Goal: Task Accomplishment & Management: Use online tool/utility

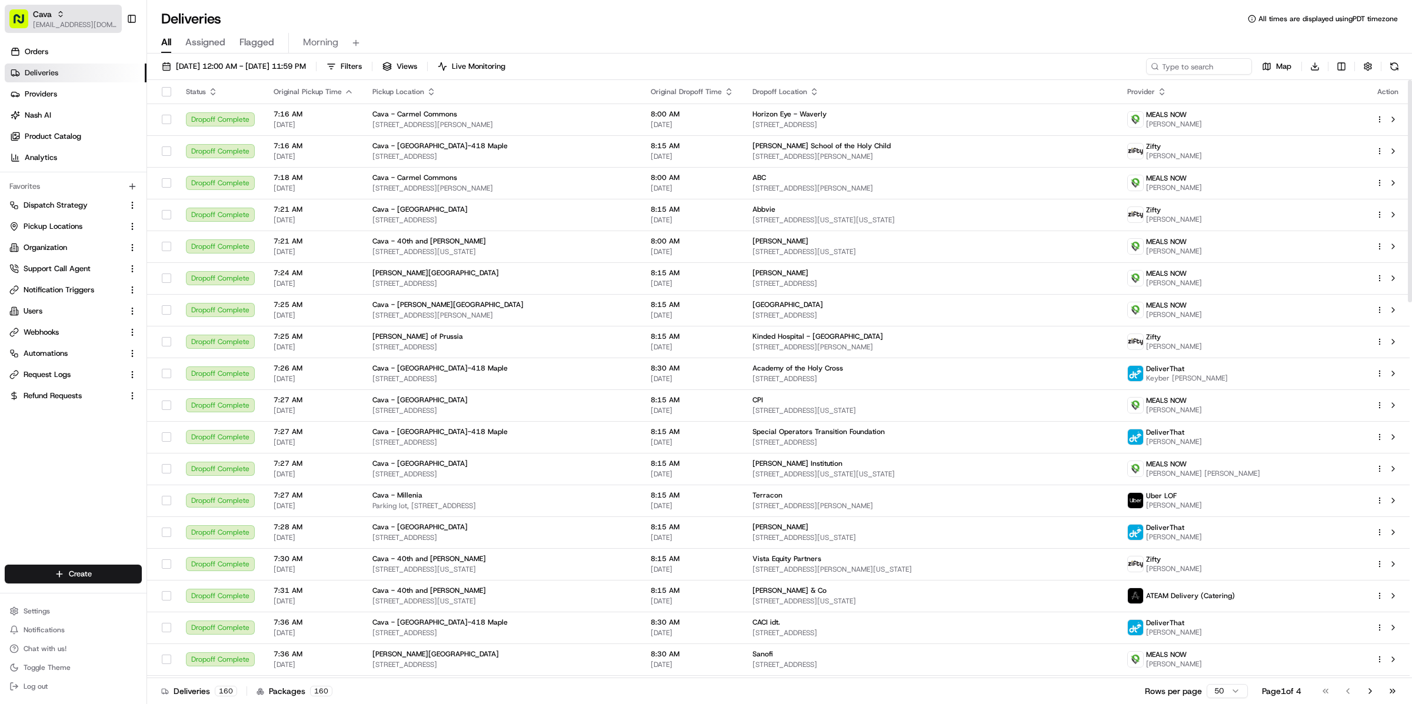
click at [82, 16] on div "Cava" at bounding box center [75, 14] width 84 height 12
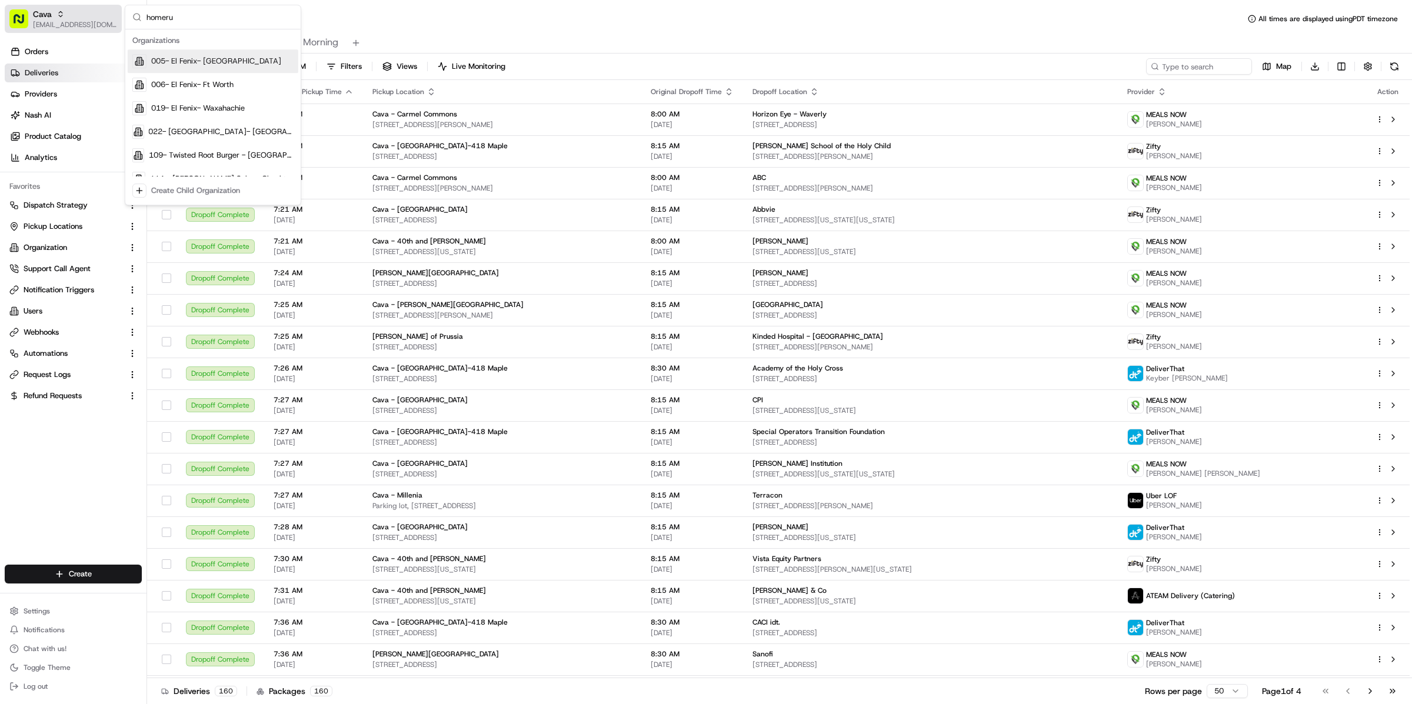
type input "homerun"
click at [439, 33] on div "All Assigned Flagged Morning" at bounding box center [779, 43] width 1265 height 21
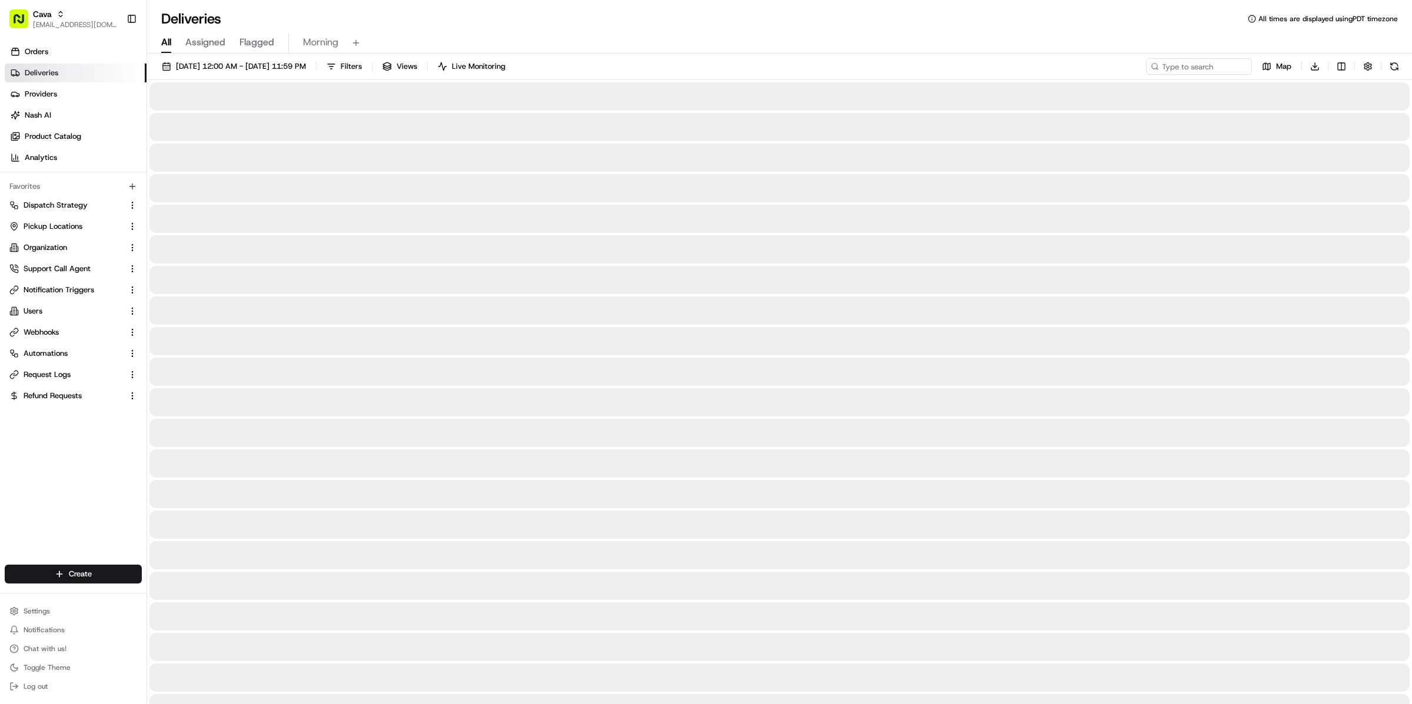
click at [69, 20] on span "[EMAIL_ADDRESS][DOMAIN_NAME]" at bounding box center [75, 24] width 84 height 9
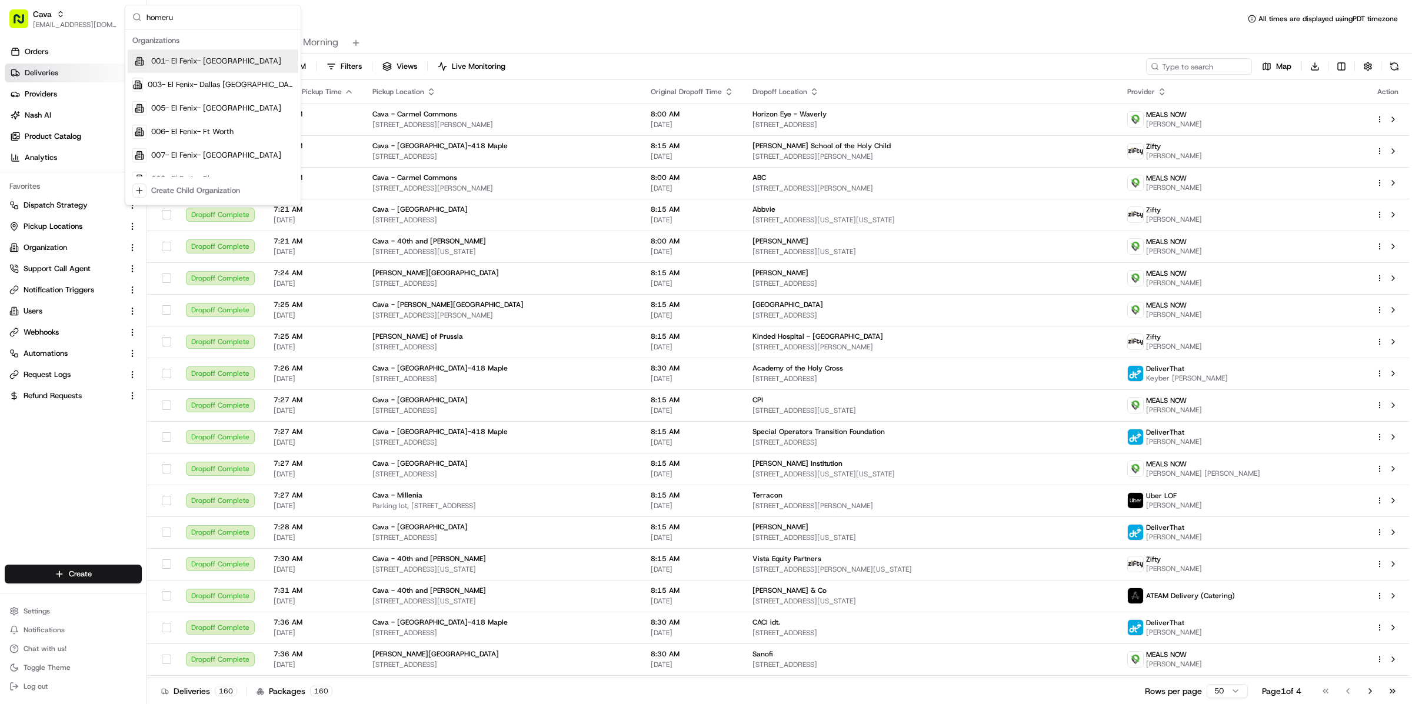
type input "homerun"
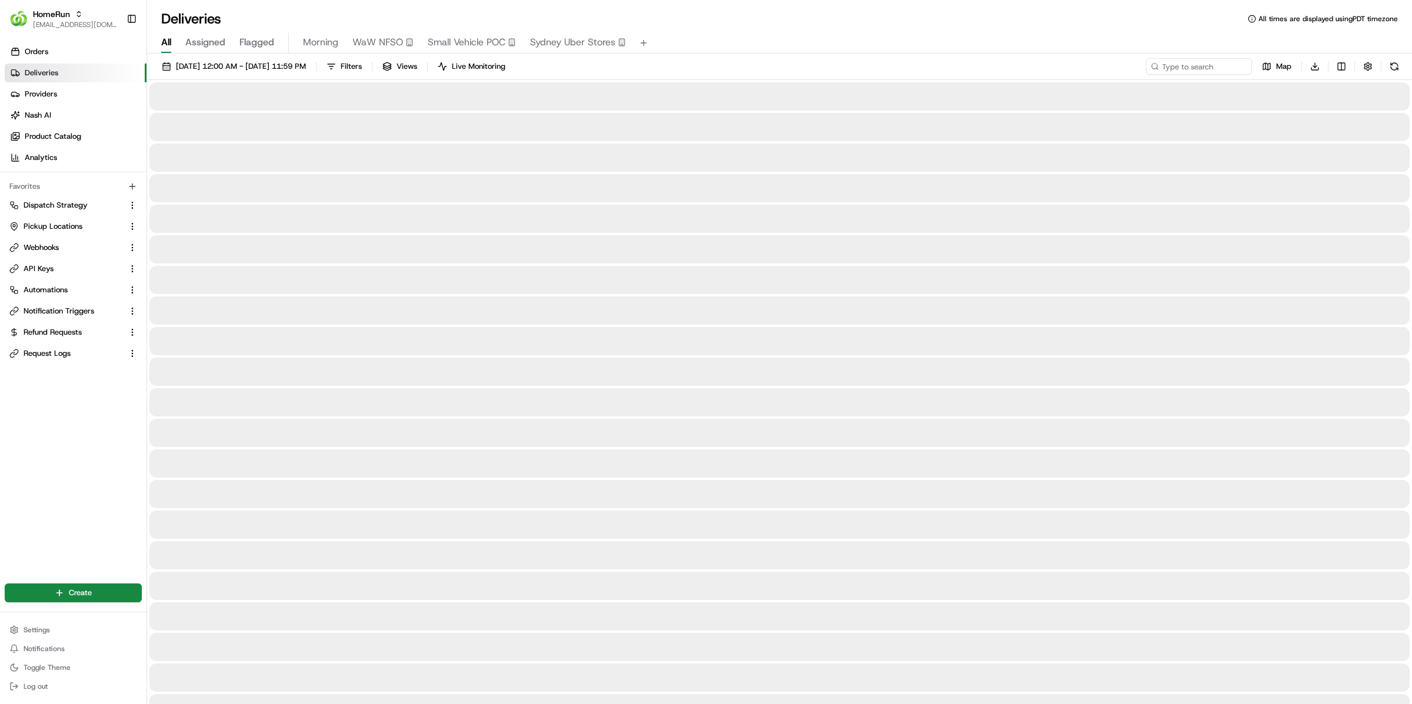
click at [1212, 61] on input at bounding box center [1181, 66] width 141 height 16
paste input "264556026"
type input "264556026"
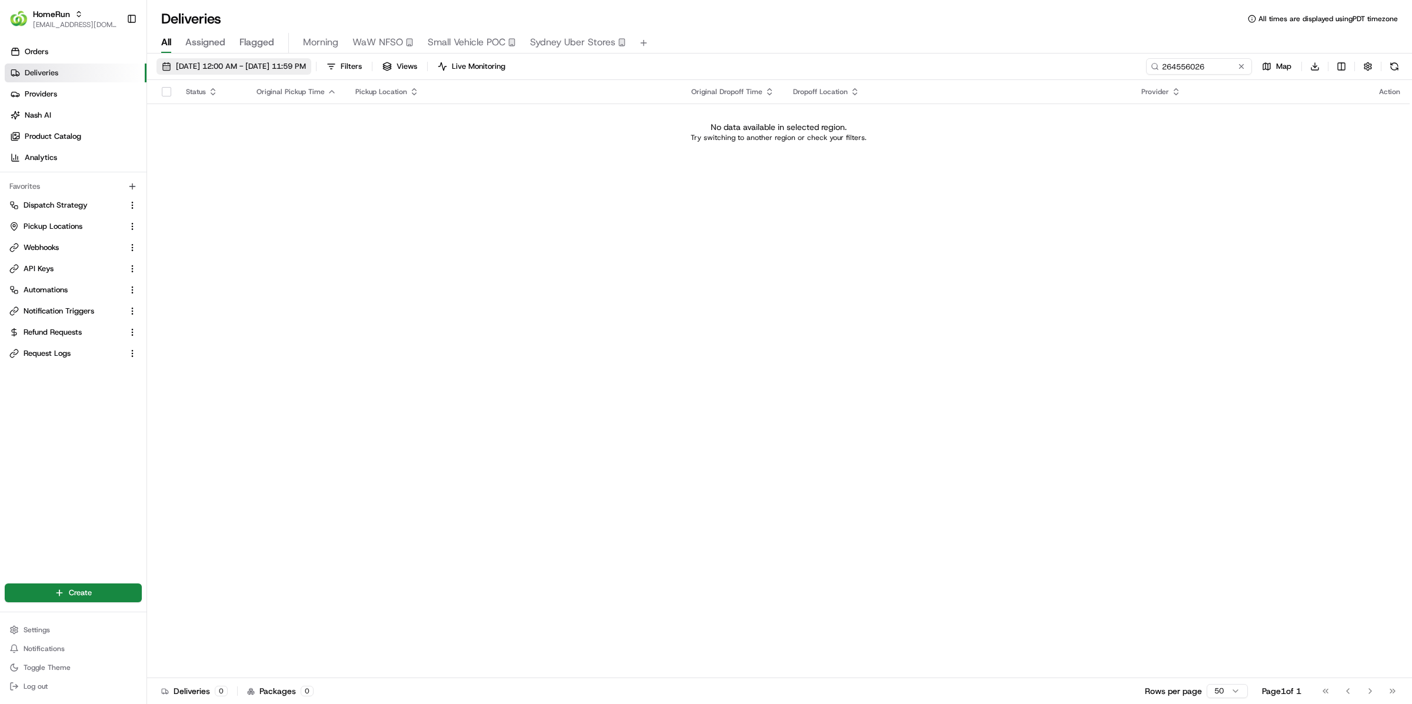
click at [207, 67] on span "14/08/2025 12:00 AM - 14/08/2025 11:59 PM" at bounding box center [241, 66] width 130 height 11
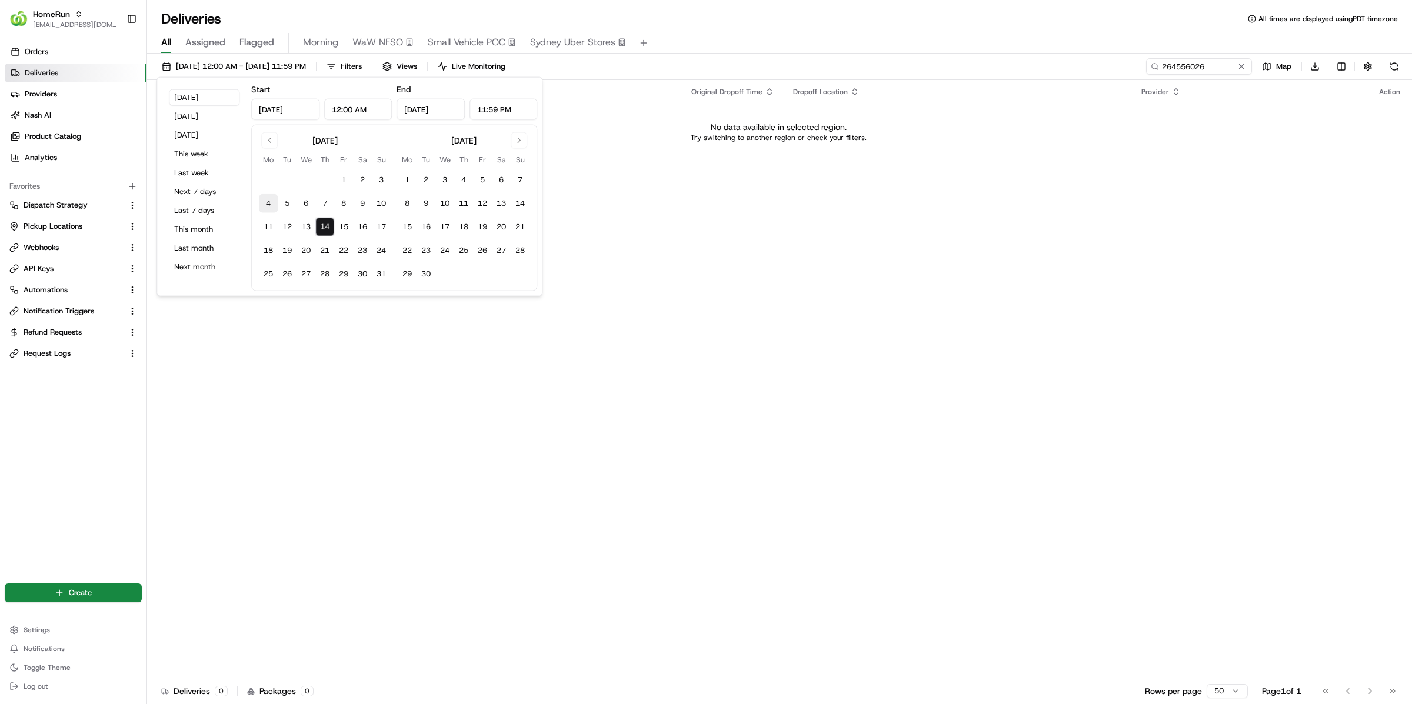
click at [262, 210] on button "4" at bounding box center [268, 203] width 19 height 19
type input "Aug 4, 2025"
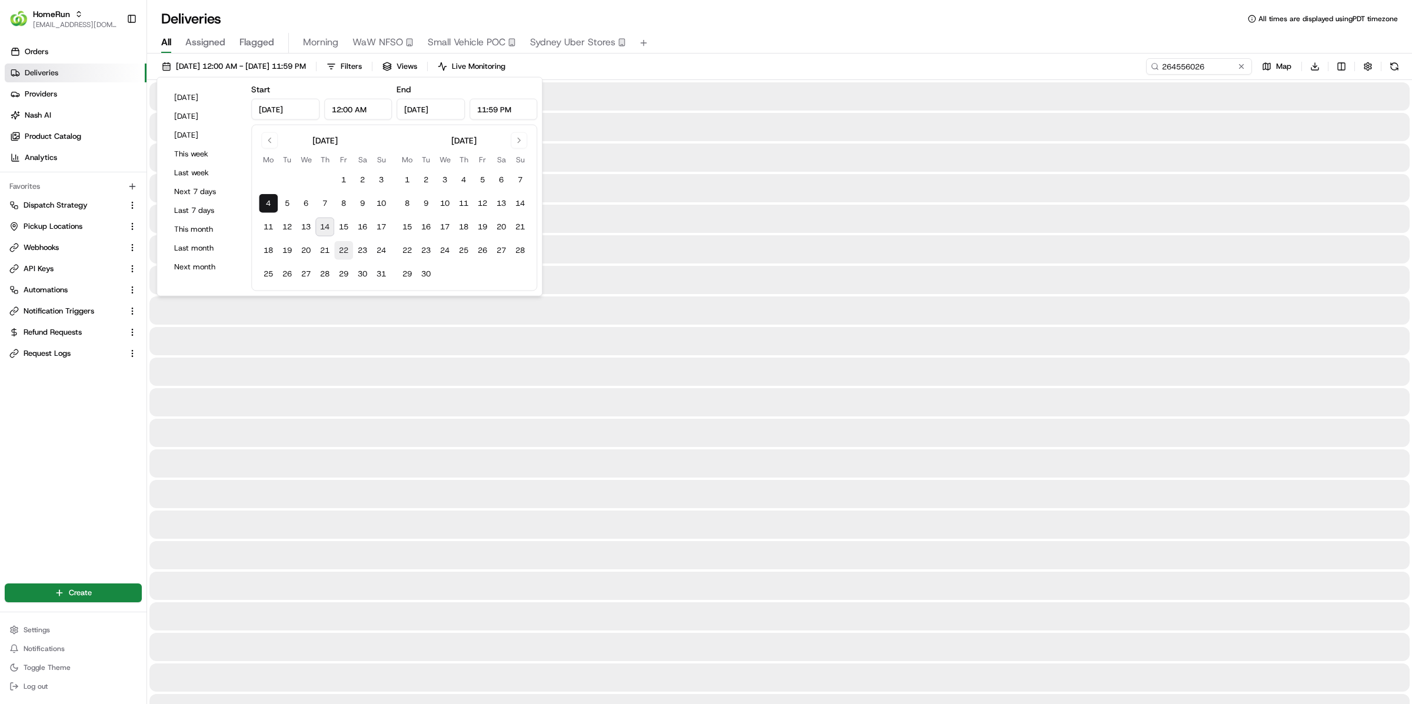
click at [350, 248] on button "22" at bounding box center [343, 250] width 19 height 19
type input "Aug 22, 2025"
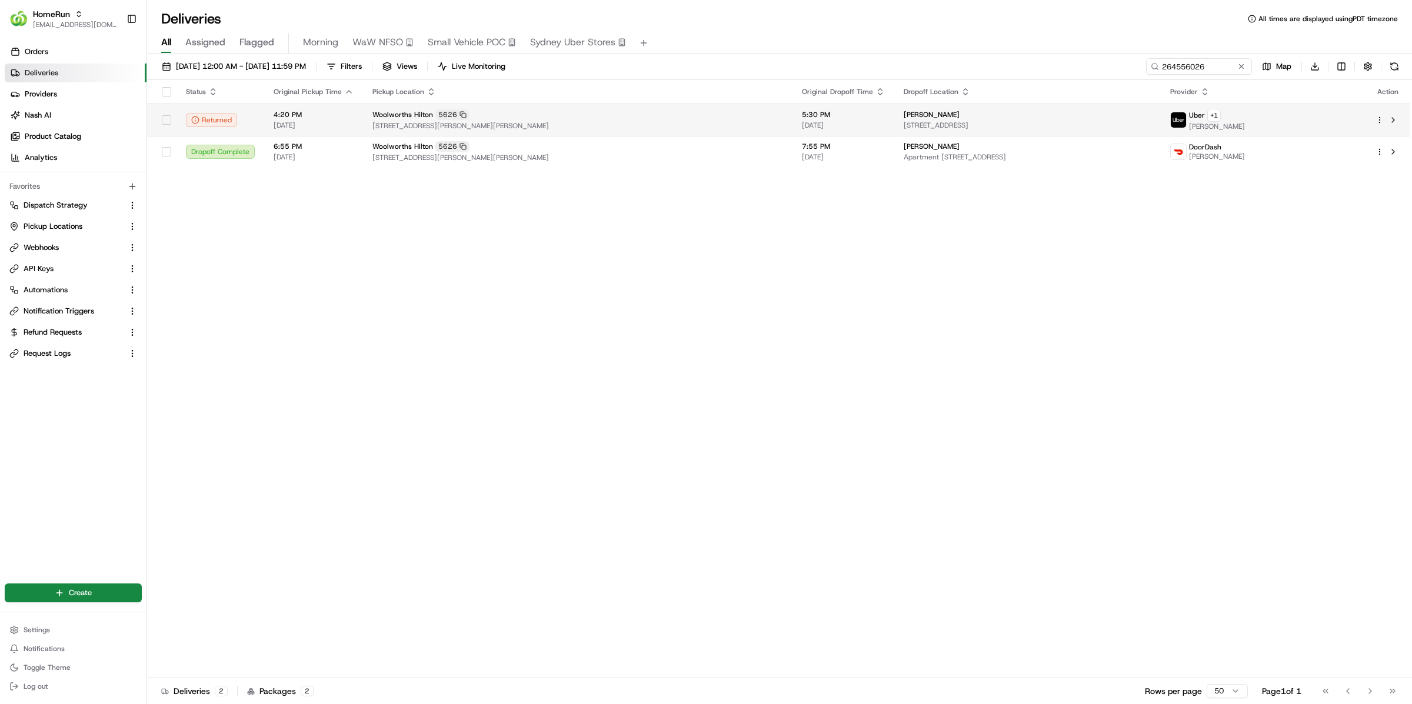
click at [1380, 119] on html "HomeRun kareem@usenash.com Toggle Sidebar Orders Deliveries Providers Nash AI P…" at bounding box center [706, 352] width 1412 height 704
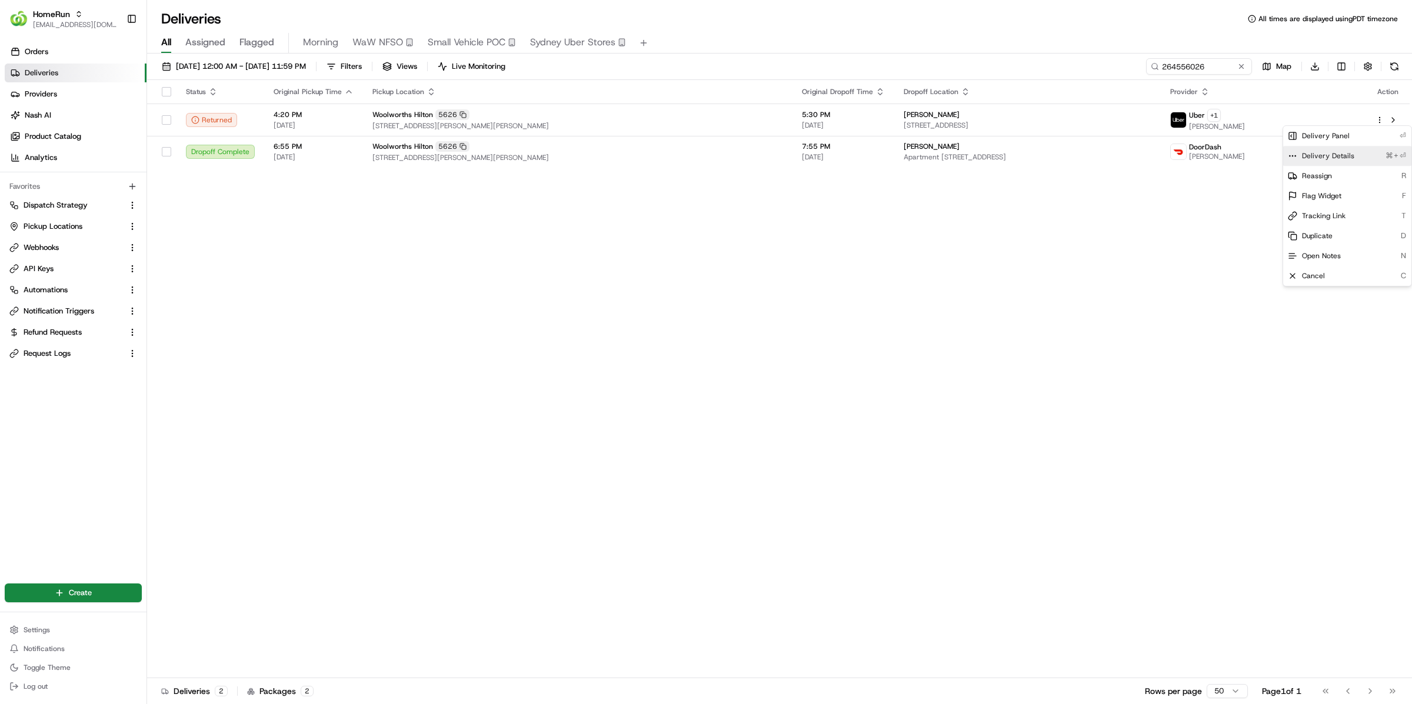
click at [1356, 157] on div "Delivery Details ⌘+⏎" at bounding box center [1347, 156] width 128 height 20
click at [1218, 207] on html "HomeRun kareem@usenash.com Toggle Sidebar Orders Deliveries Providers Nash AI P…" at bounding box center [706, 352] width 1412 height 704
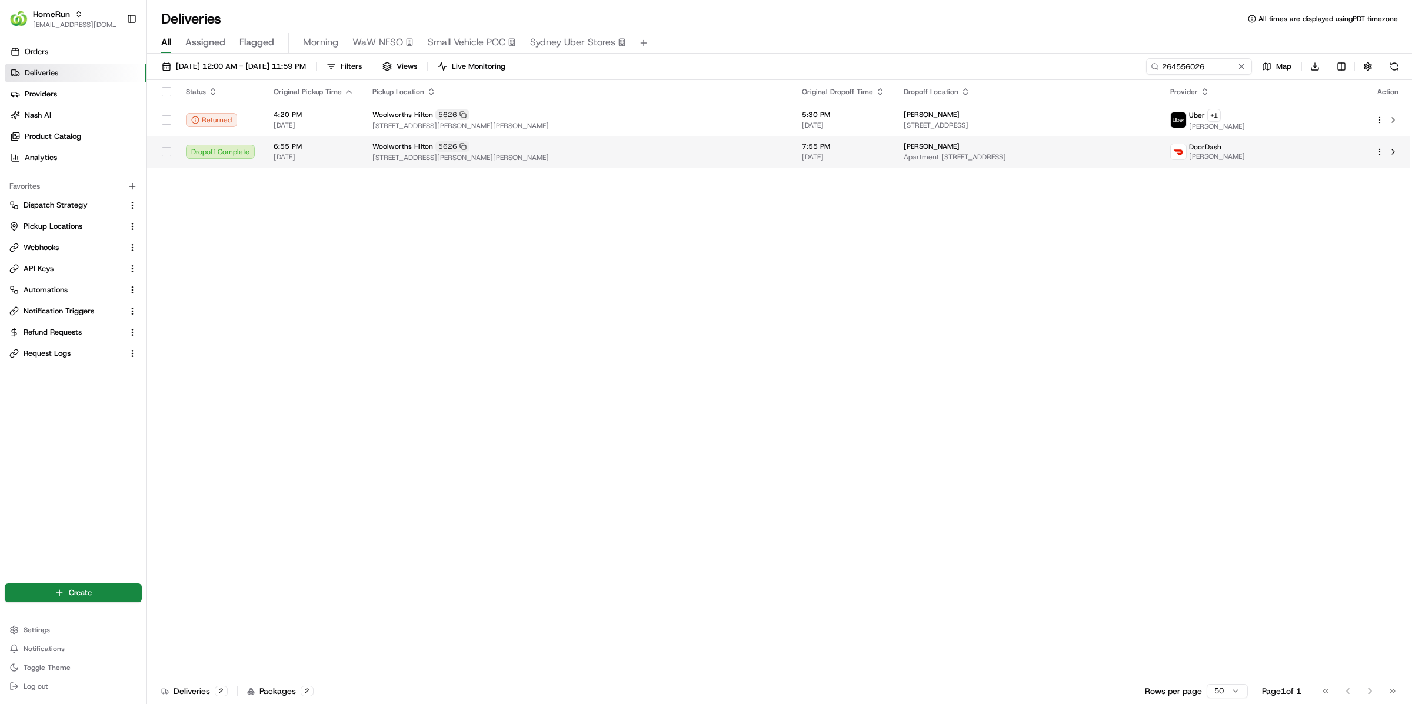
click at [1381, 152] on html "HomeRun kareem@usenash.com Toggle Sidebar Orders Deliveries Providers Nash AI P…" at bounding box center [706, 352] width 1412 height 704
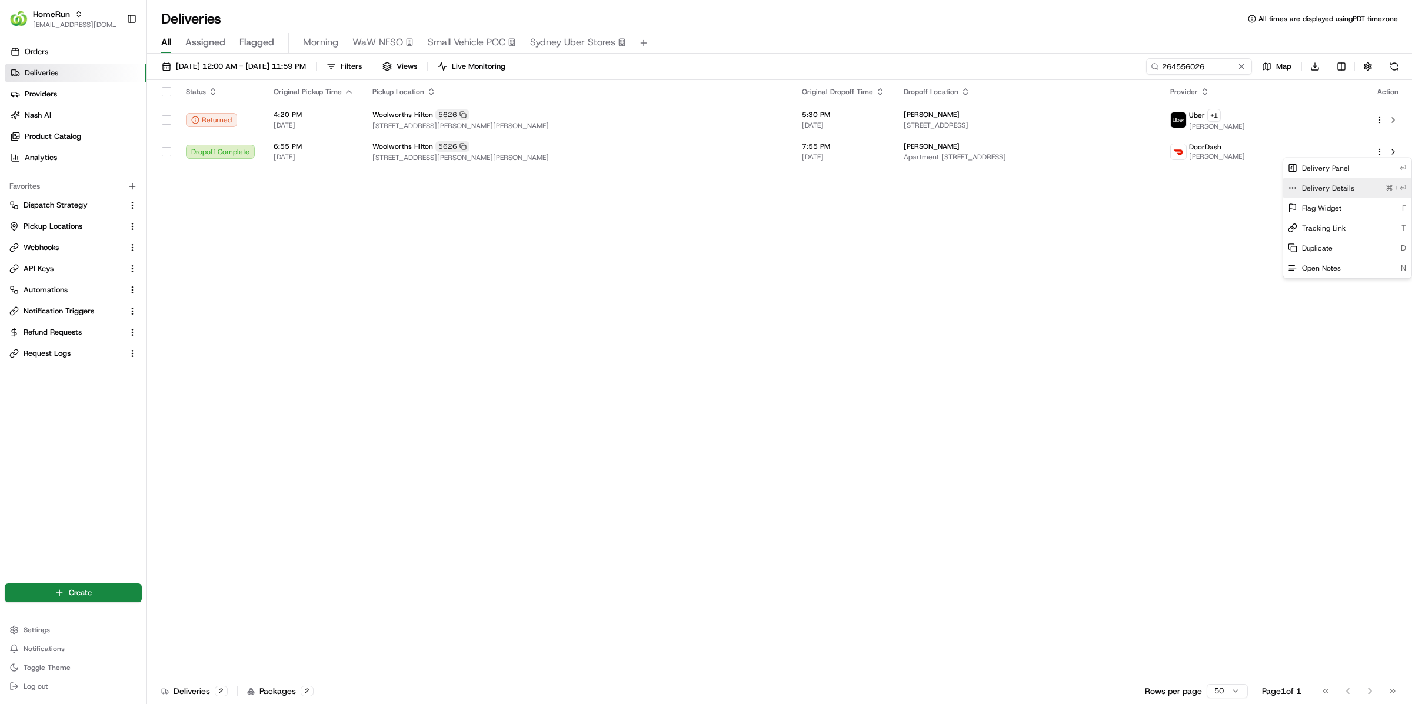
click at [1358, 187] on div "Delivery Details ⌘+⏎" at bounding box center [1347, 188] width 128 height 20
click at [1378, 117] on html "HomeRun kareem@usenash.com Toggle Sidebar Orders Deliveries Providers Nash AI P…" at bounding box center [706, 352] width 1412 height 704
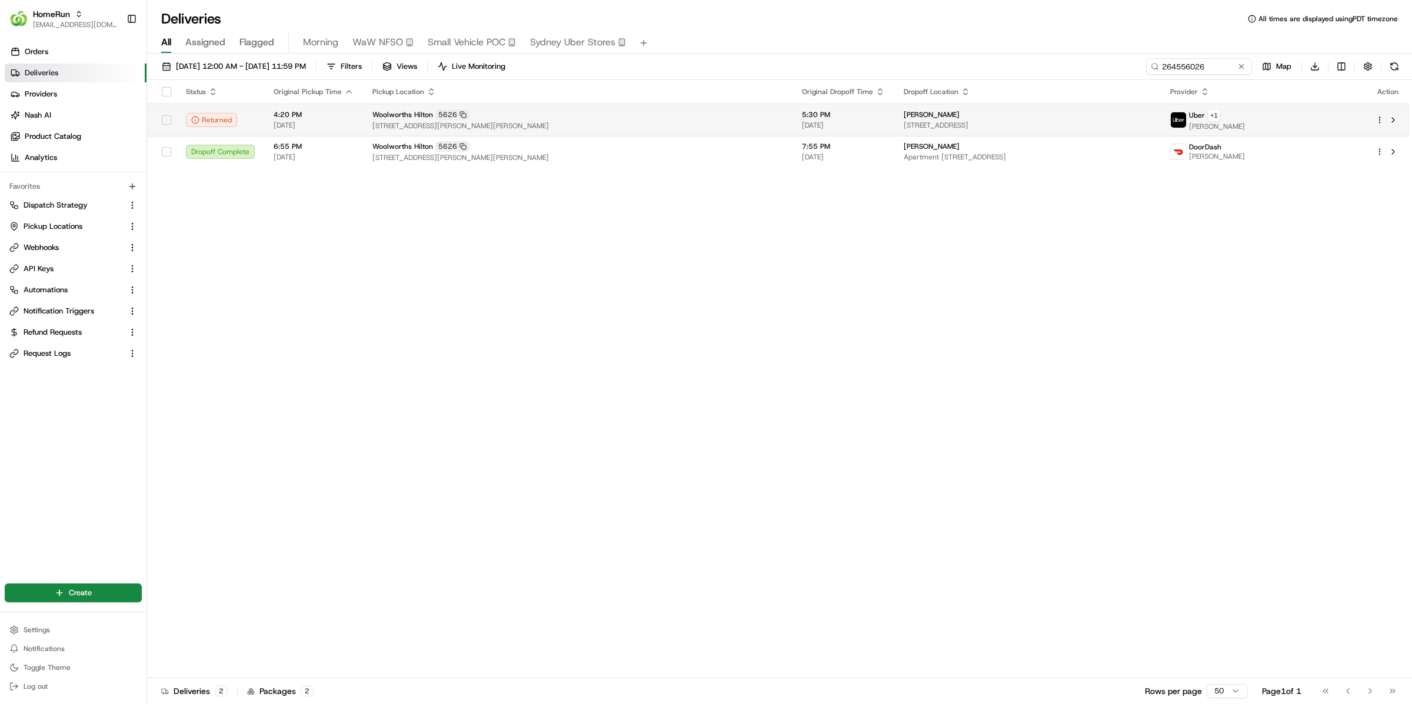
click at [1378, 118] on html "HomeRun kareem@usenash.com Toggle Sidebar Orders Deliveries Providers Nash AI P…" at bounding box center [706, 352] width 1412 height 704
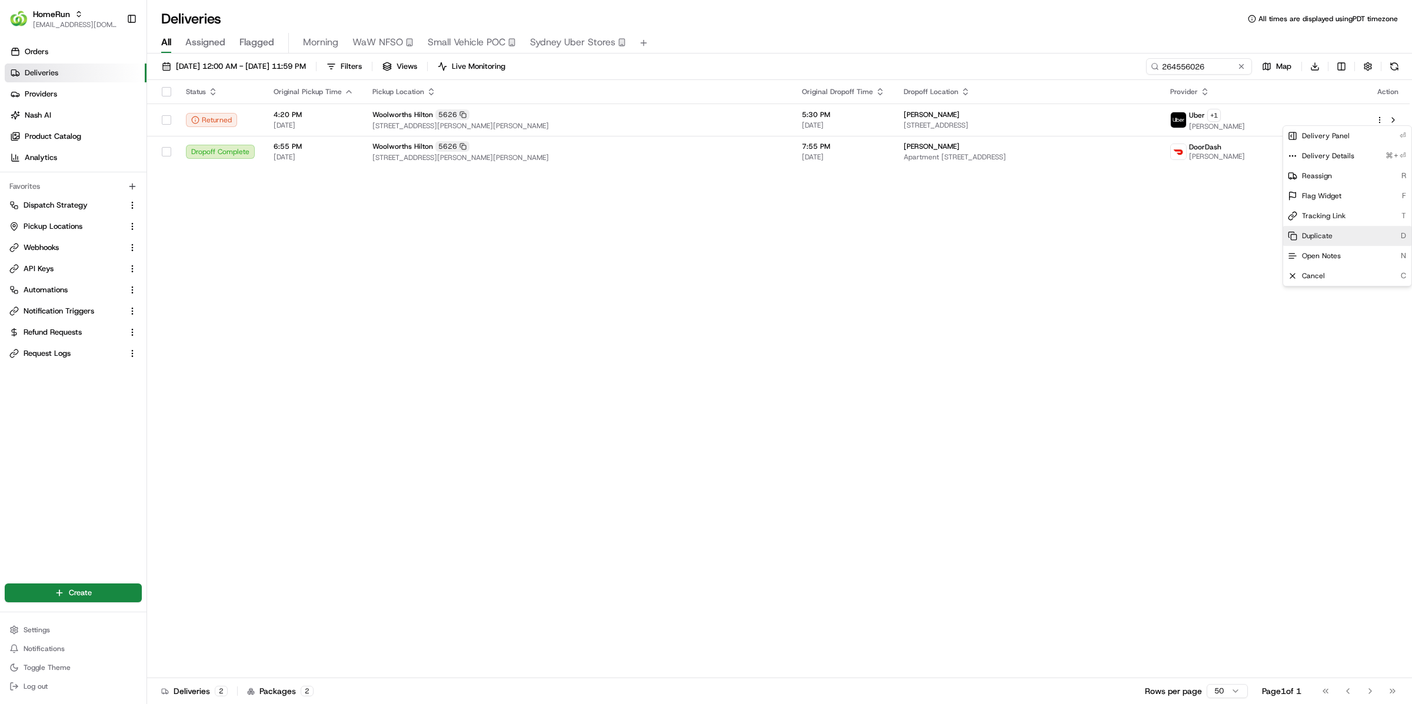
click at [1332, 227] on div "Duplicate D" at bounding box center [1347, 236] width 128 height 20
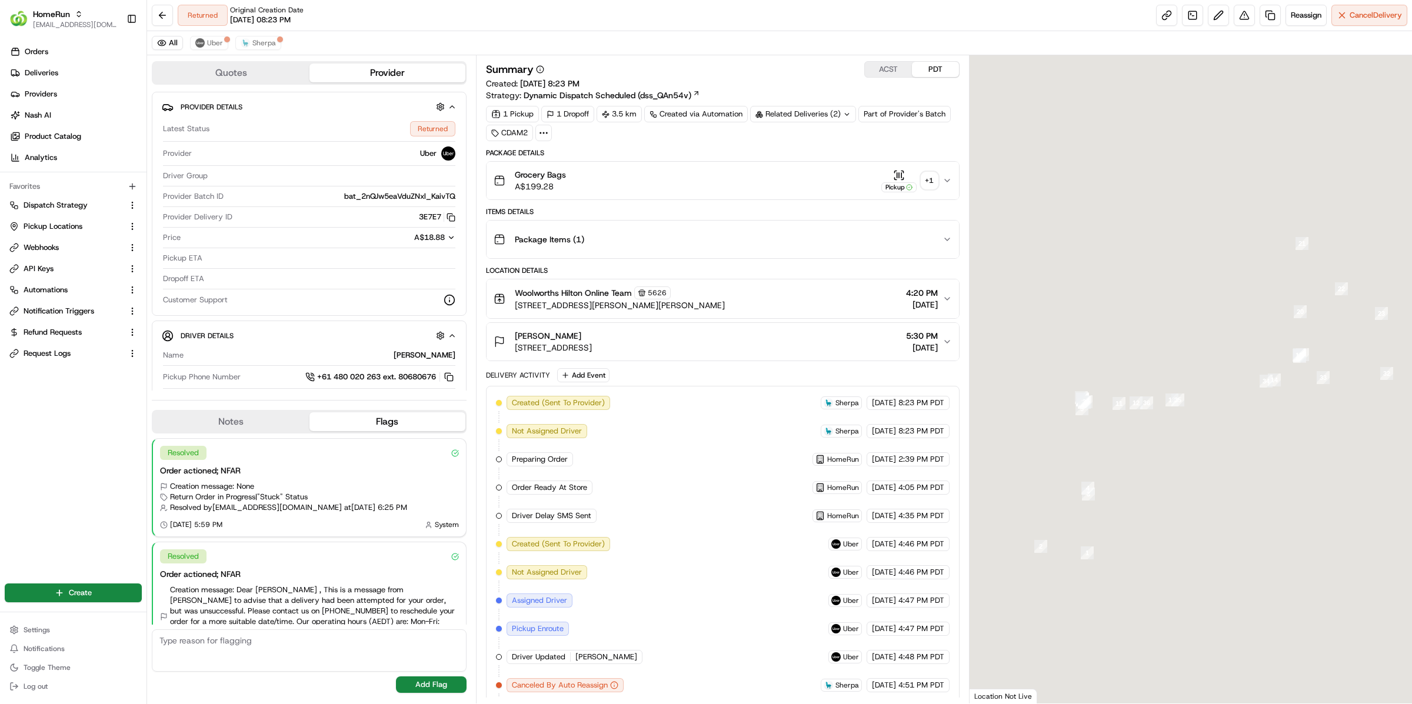
scroll to position [159, 0]
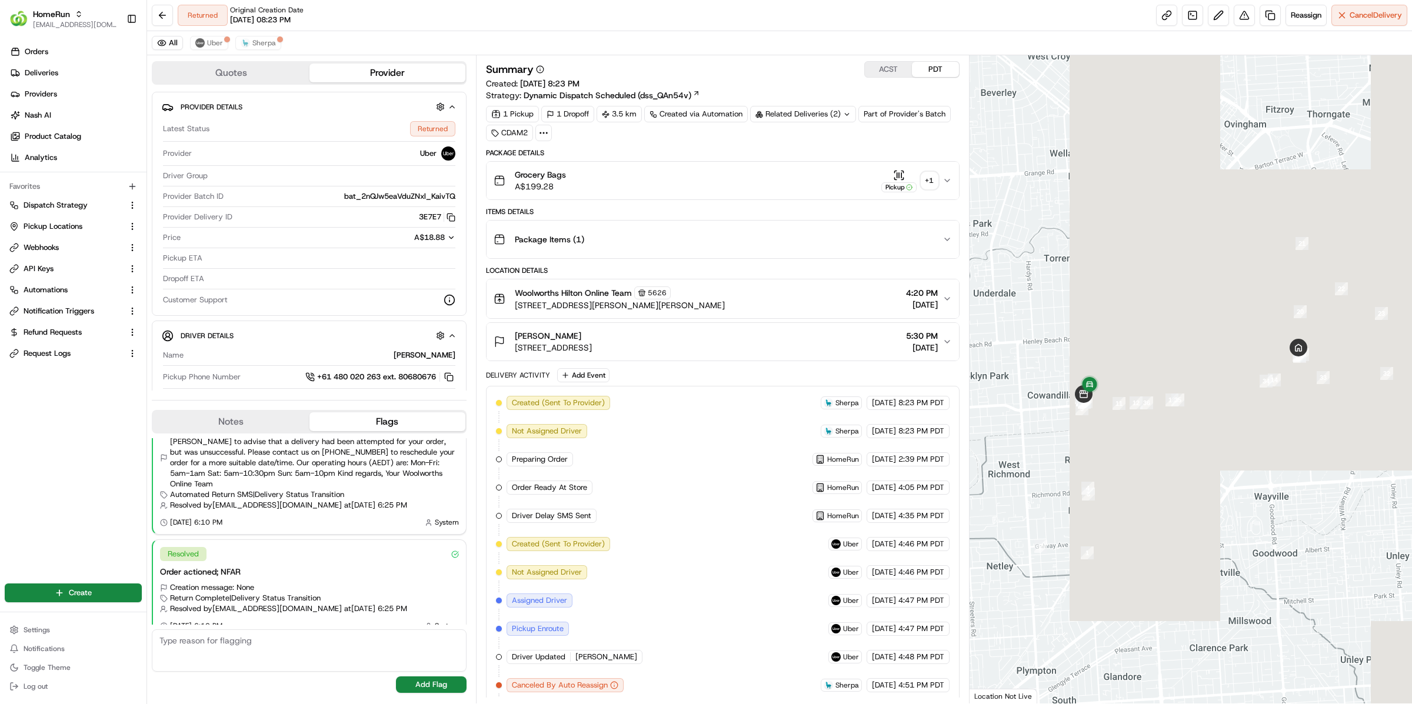
click at [743, 178] on div "Grocery Bags A$199.28 Pickup + 1" at bounding box center [718, 181] width 449 height 24
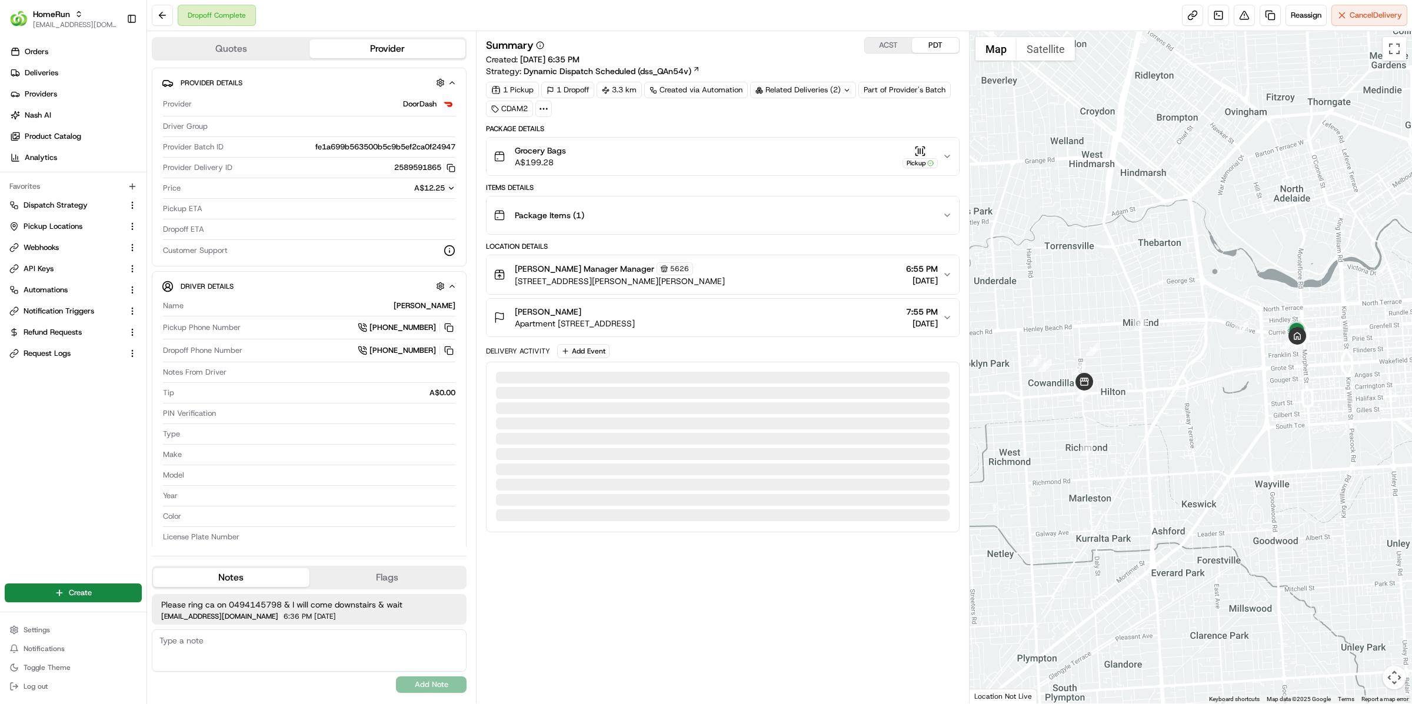
click at [811, 156] on div "Grocery Bags A$199.28 Pickup" at bounding box center [718, 157] width 449 height 24
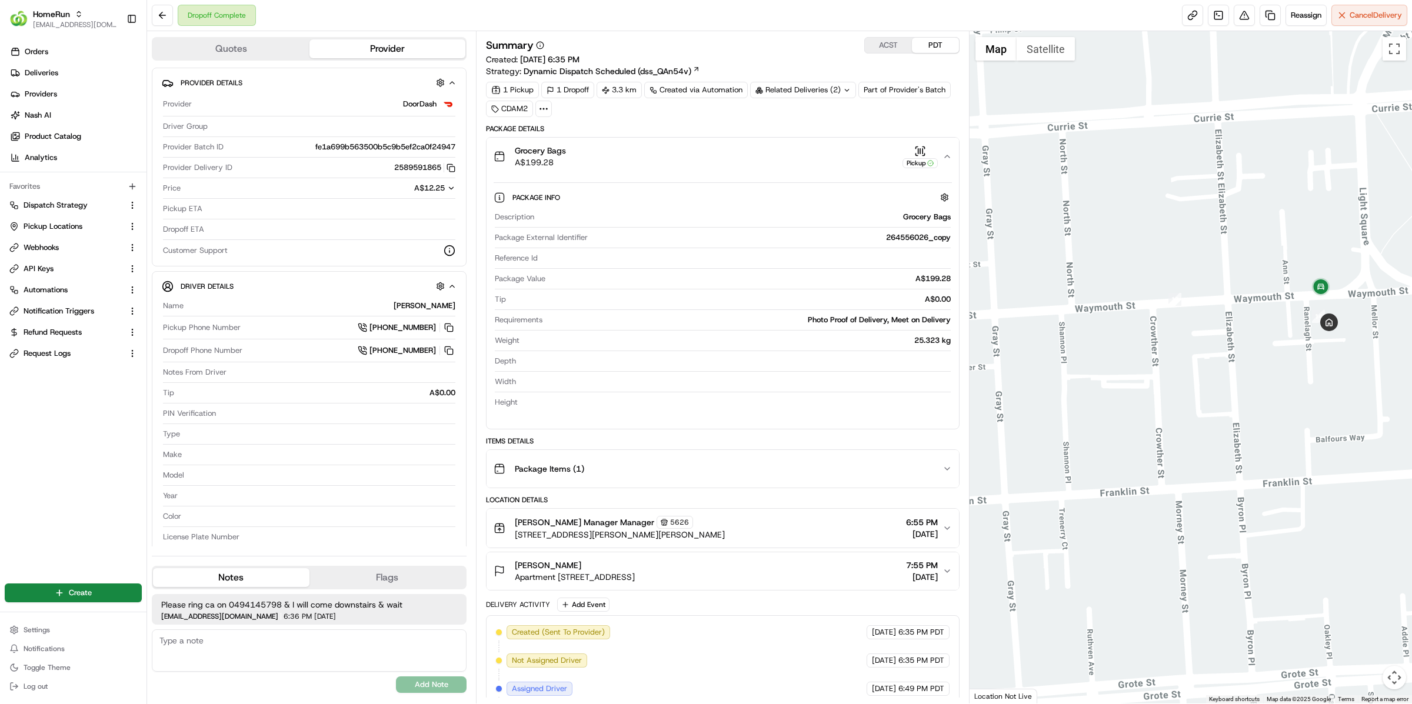
drag, startPoint x: 1325, startPoint y: 346, endPoint x: 1276, endPoint y: 382, distance: 60.6
click at [1129, 381] on div at bounding box center [1191, 367] width 443 height 673
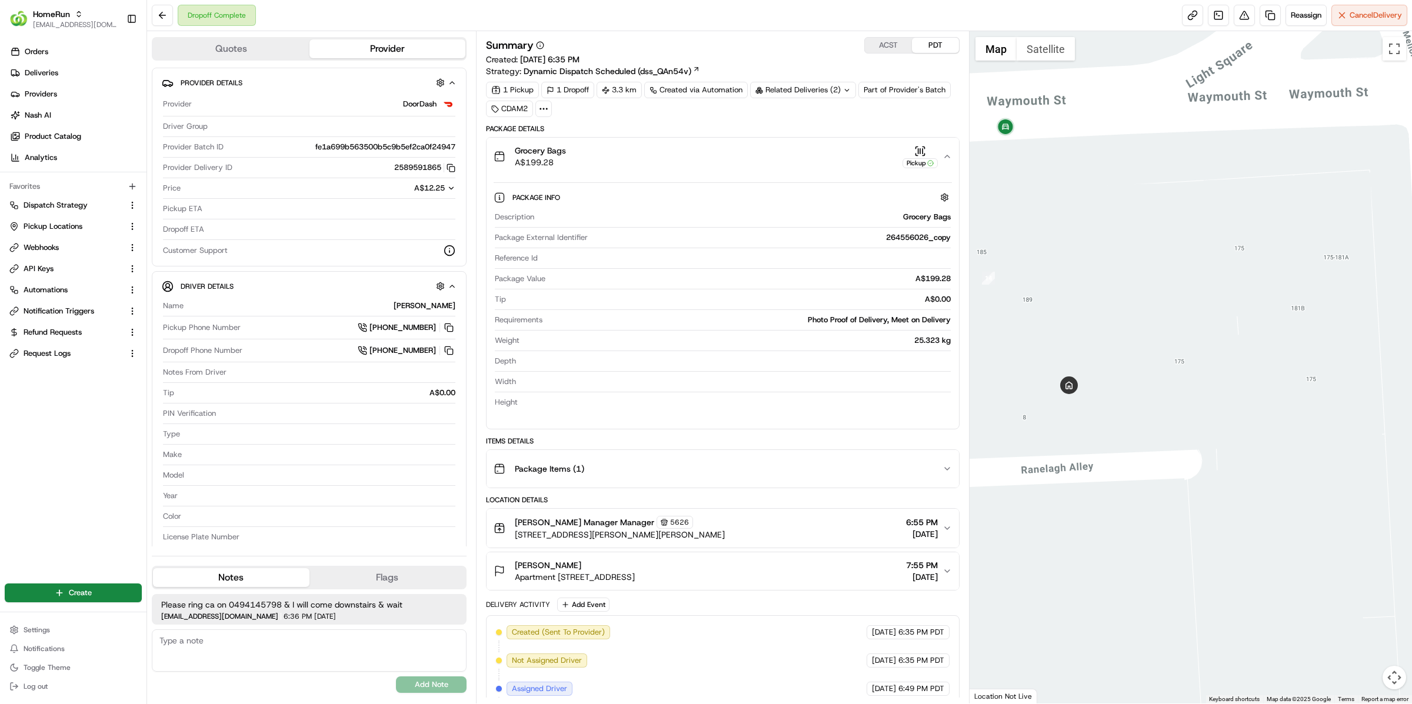
drag, startPoint x: 1348, startPoint y: 234, endPoint x: 1153, endPoint y: 369, distance: 236.4
click at [1129, 367] on div at bounding box center [1191, 367] width 443 height 673
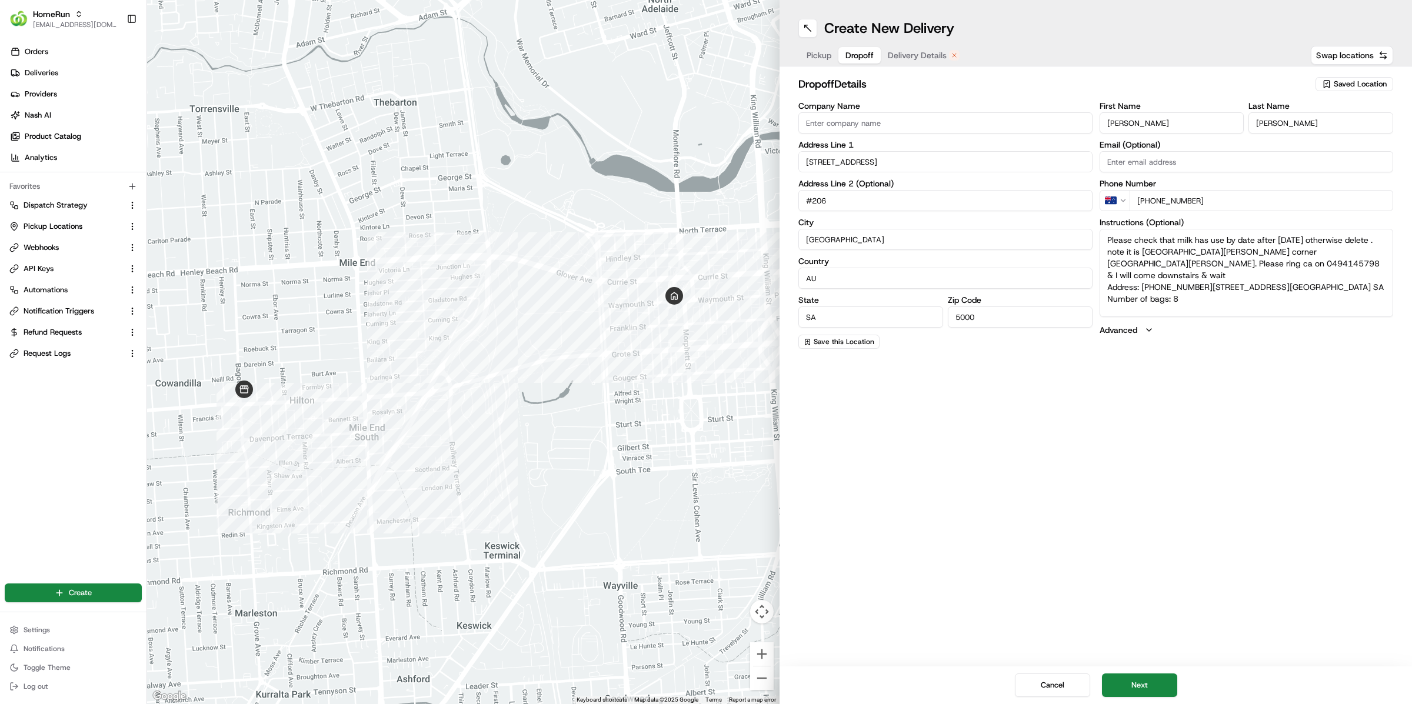
click at [863, 55] on span "Dropoff" at bounding box center [860, 55] width 28 height 12
